Goal: Navigation & Orientation: Find specific page/section

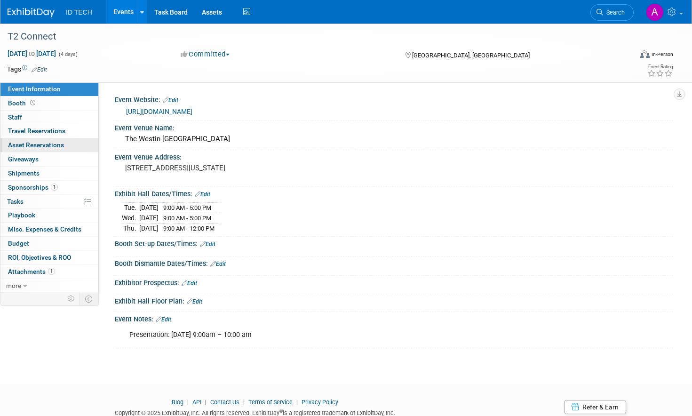
click at [40, 142] on span "Asset Reservations 0" at bounding box center [36, 145] width 56 height 8
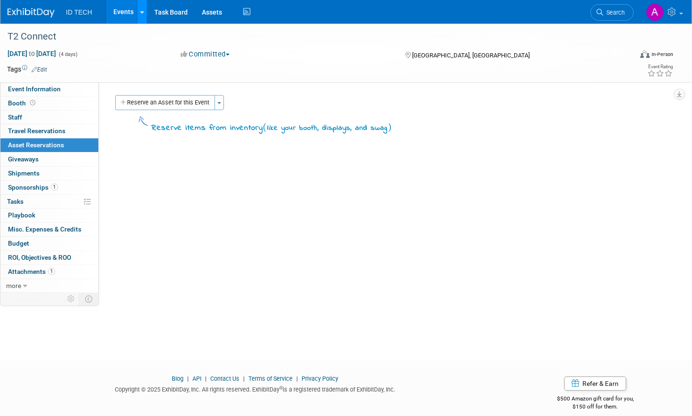
click at [141, 14] on icon at bounding box center [142, 12] width 4 height 6
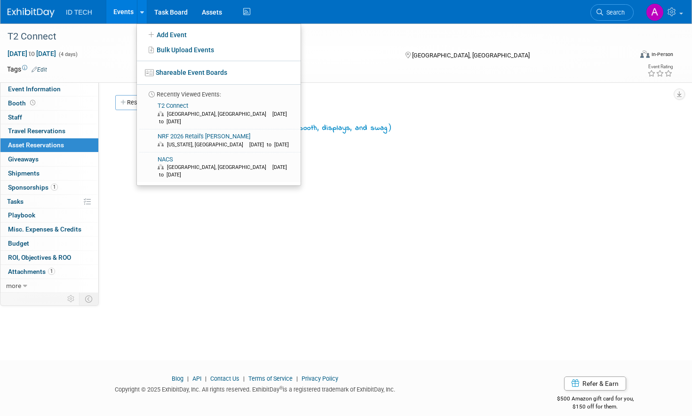
click at [130, 14] on link "Events" at bounding box center [123, 12] width 34 height 24
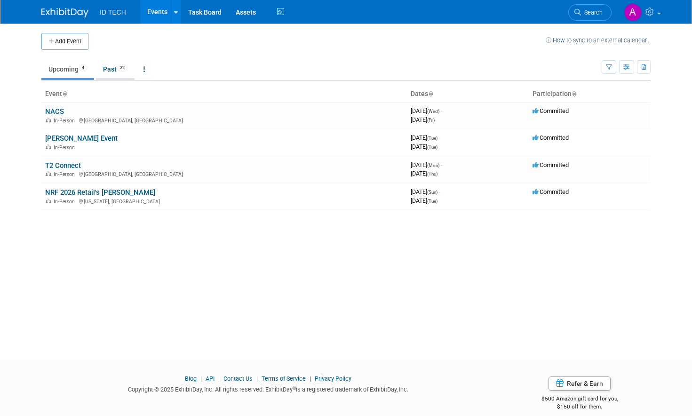
click at [105, 70] on link "Past 22" at bounding box center [115, 69] width 39 height 18
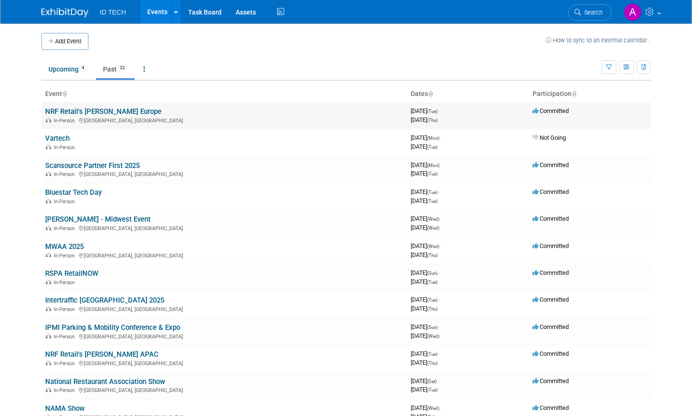
click at [631, 125] on td "Committed" at bounding box center [590, 115] width 122 height 27
click at [683, 292] on body "ID TECH Events Add Event Bulk Upload Events Shareable Event Boards Recently Vie…" at bounding box center [346, 208] width 692 height 416
